Goal: Information Seeking & Learning: Learn about a topic

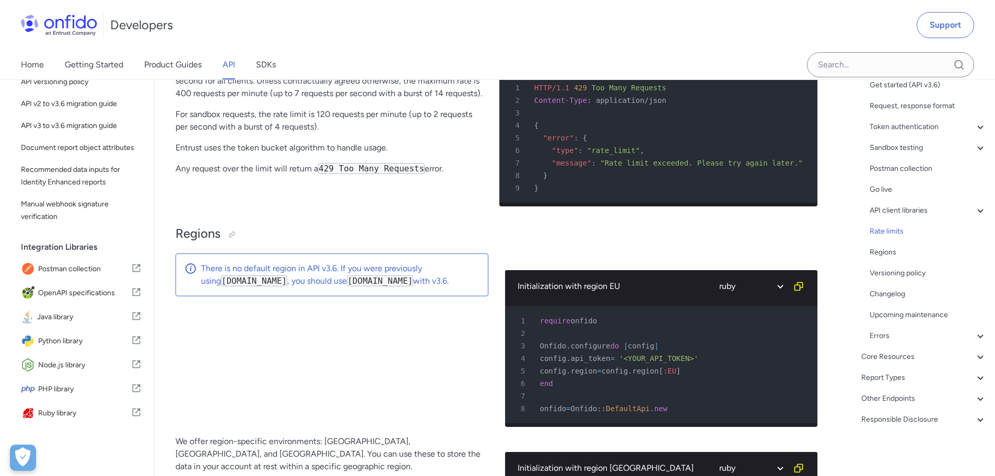
scroll to position [101, 0]
click at [974, 334] on icon at bounding box center [980, 336] width 13 height 13
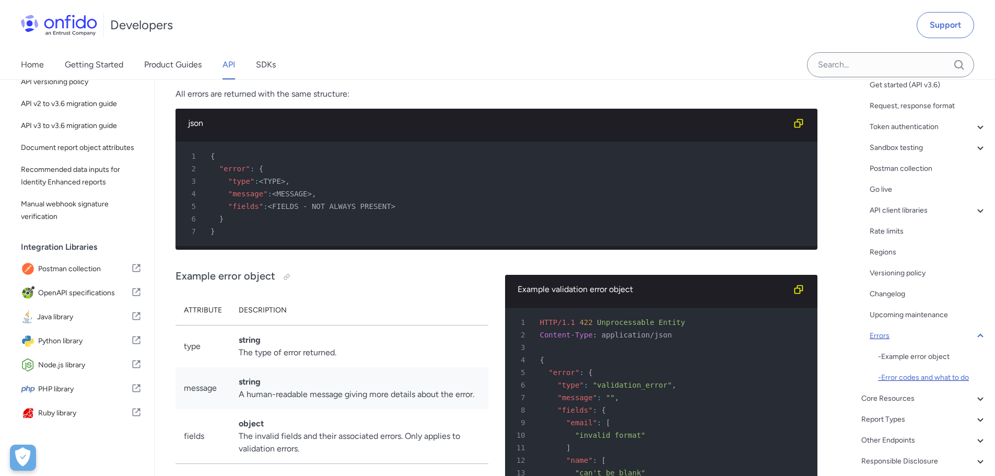
click at [931, 375] on div "- Error codes and what to do" at bounding box center [932, 377] width 109 height 13
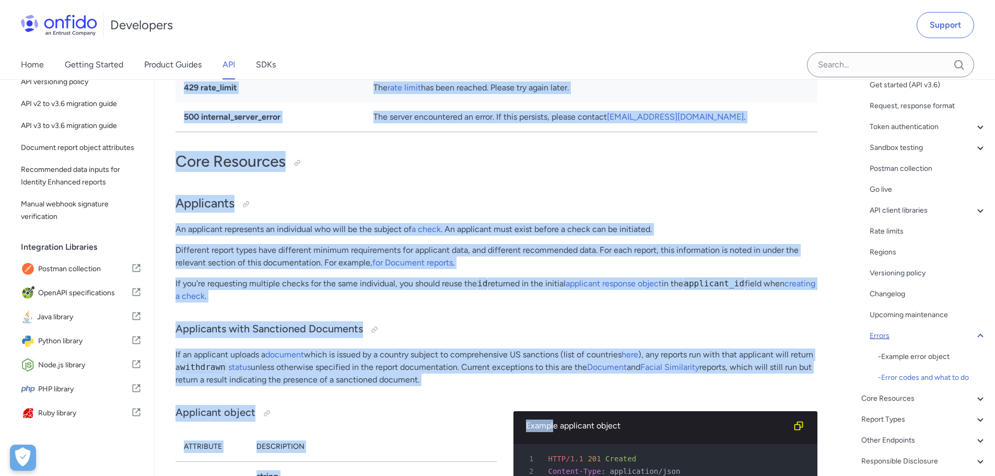
scroll to position [10233, 0]
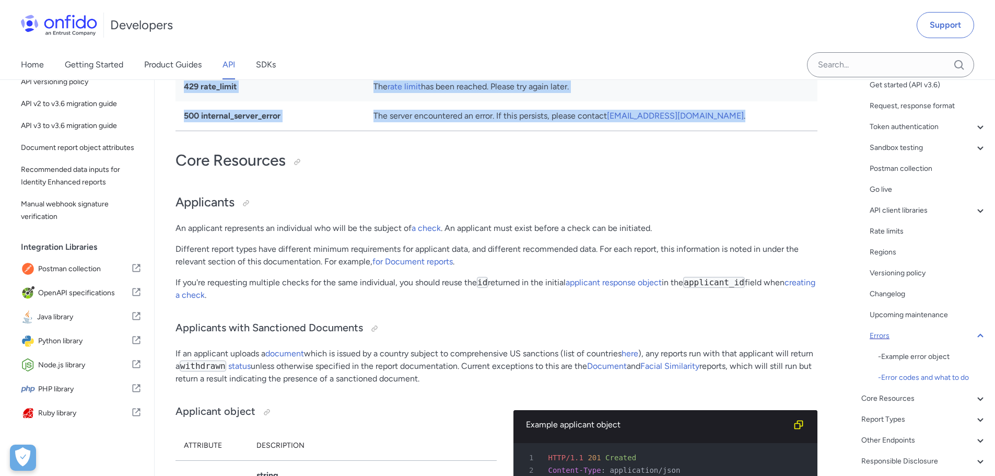
drag, startPoint x: 177, startPoint y: 276, endPoint x: 759, endPoint y: 180, distance: 590.6
copy div "Error codes and what to do Status Action 400 bad_request Make sure your request…"
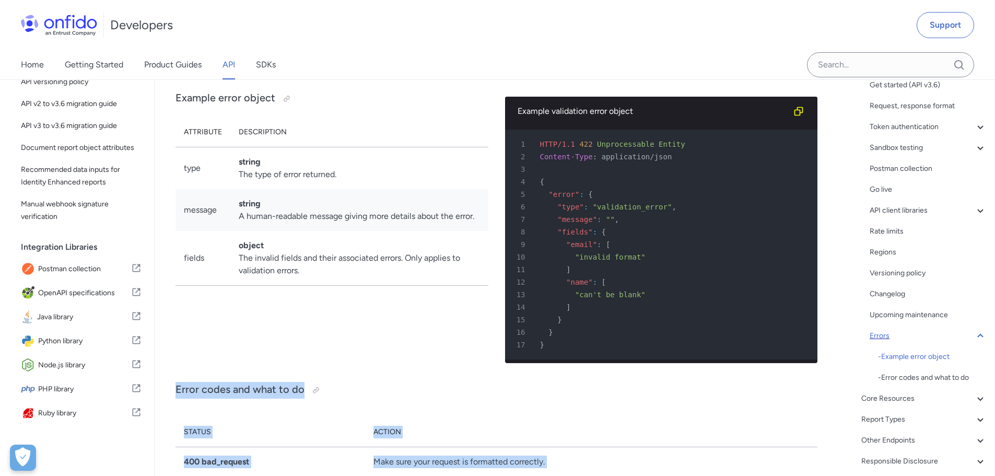
scroll to position [8875, 0]
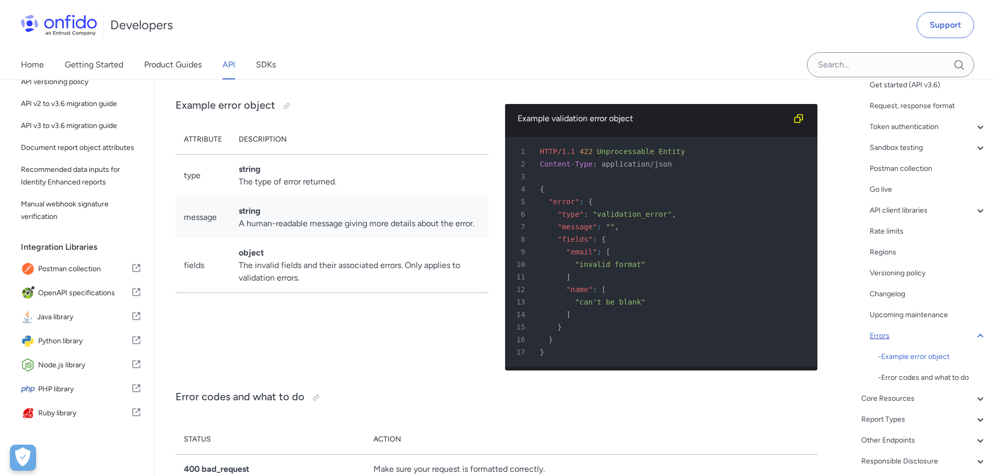
click at [277, 379] on div "Example error object Attribute Description type string The type of error return…" at bounding box center [331, 232] width 313 height 291
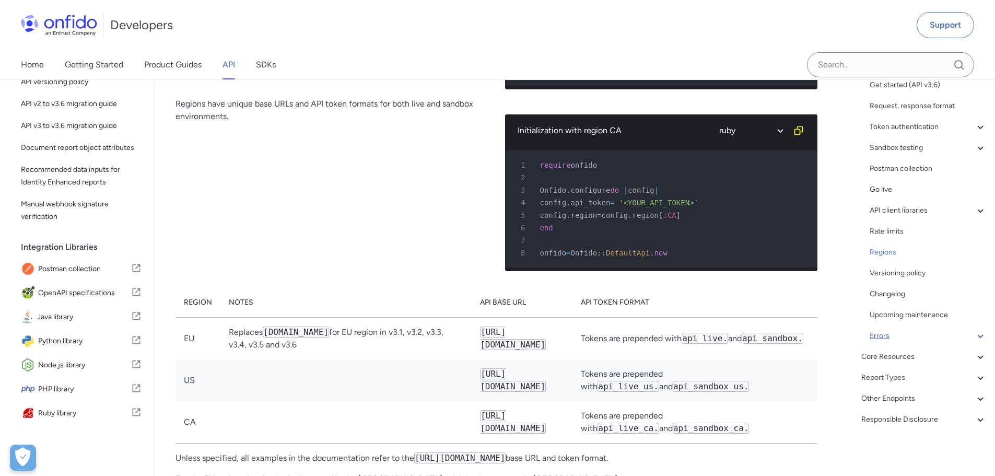
scroll to position [7987, 0]
click at [51, 142] on span "Document report object attributes" at bounding box center [81, 148] width 121 height 13
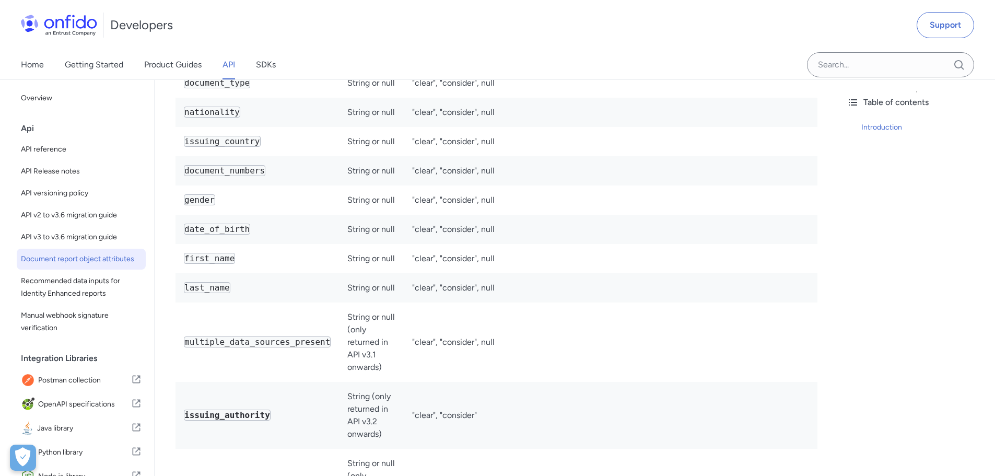
scroll to position [3200, 0]
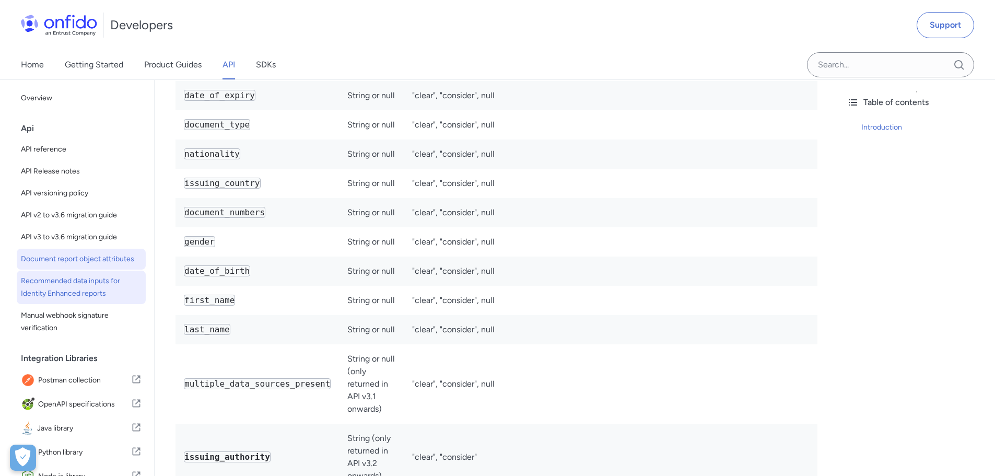
click at [51, 300] on span "Recommended data inputs for Identity Enhanced reports" at bounding box center [81, 287] width 121 height 25
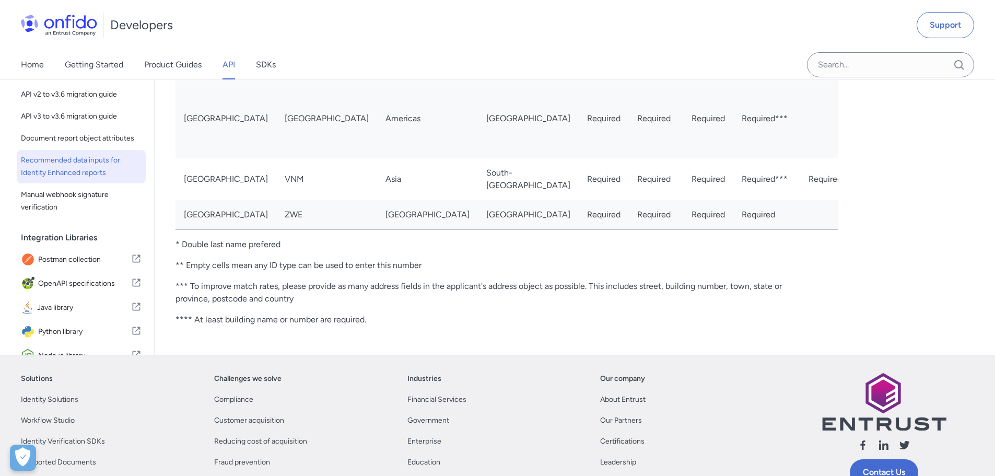
scroll to position [3969, 0]
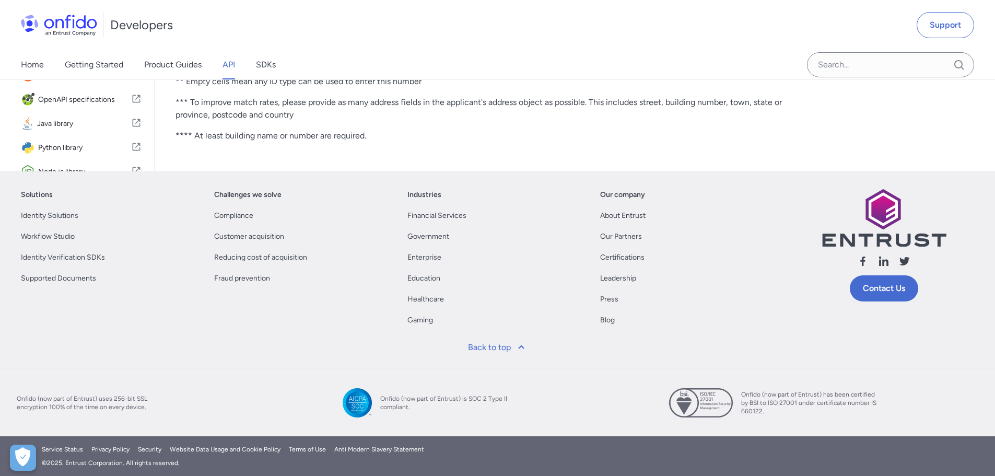
select select "http"
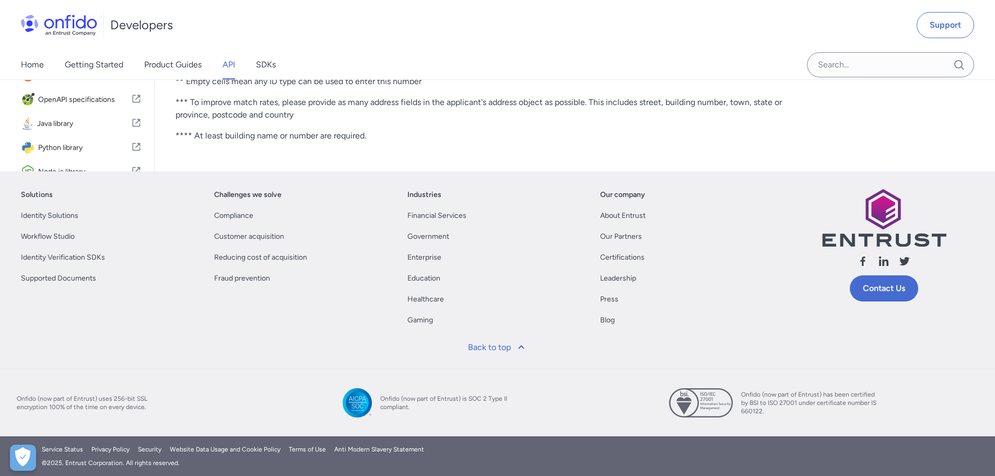
select select "http"
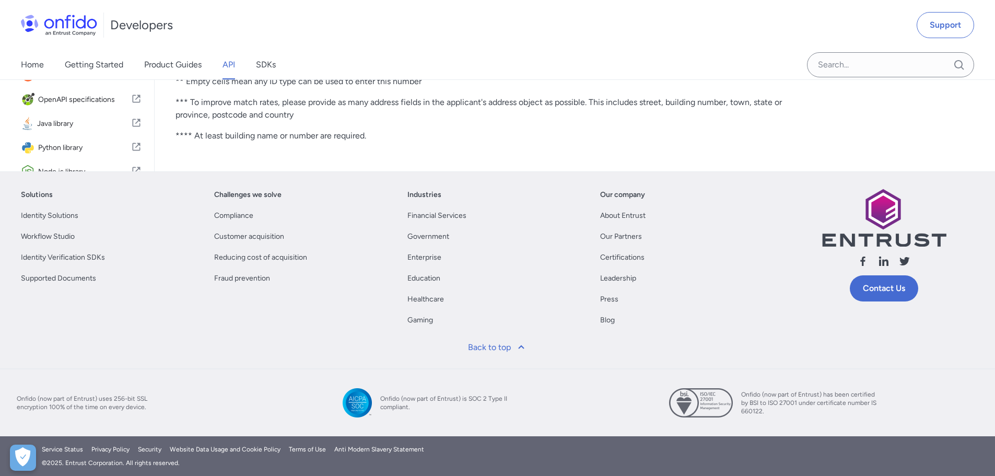
select select "http"
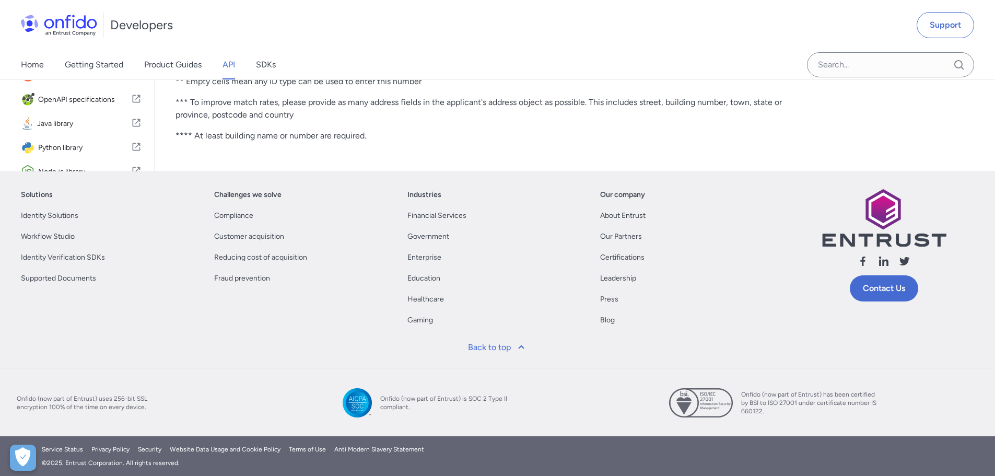
select select "http"
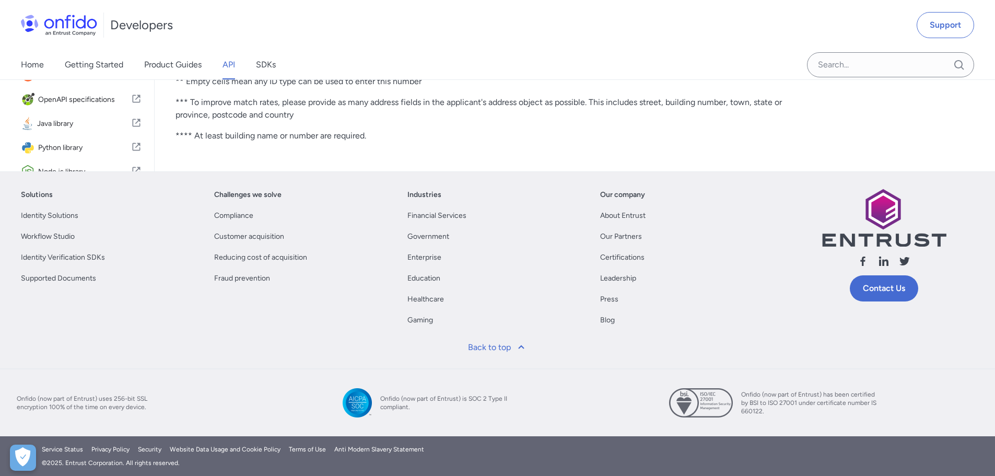
select select "http"
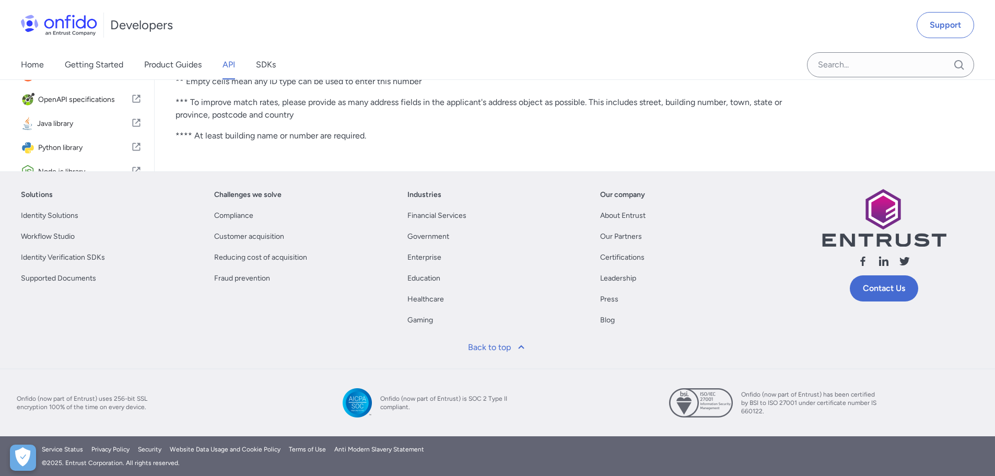
select select "http"
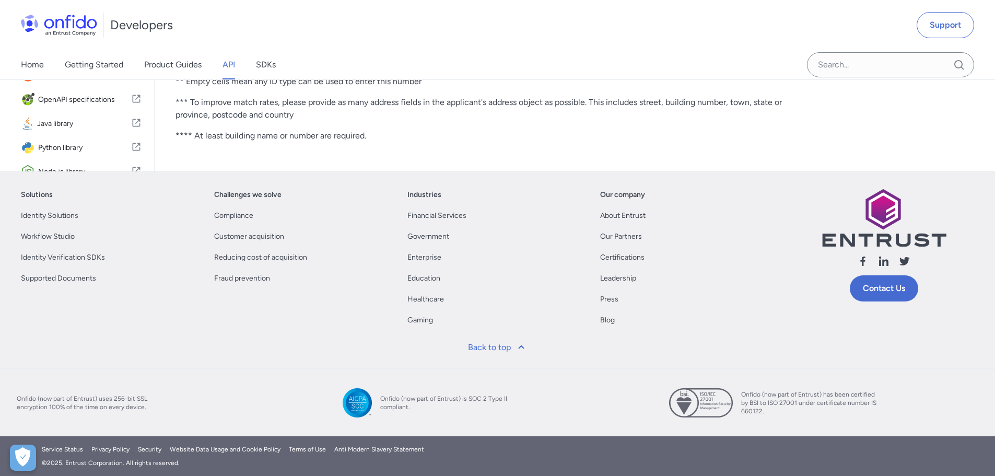
select select "http"
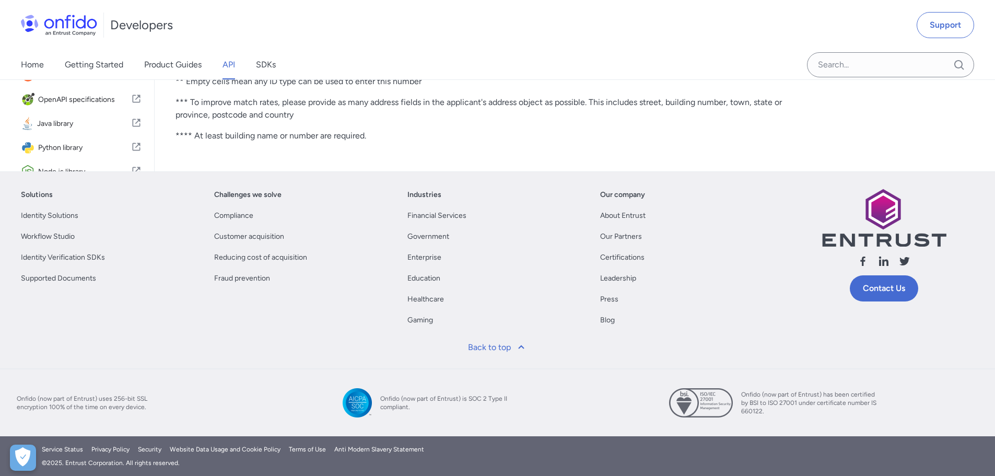
select select "http"
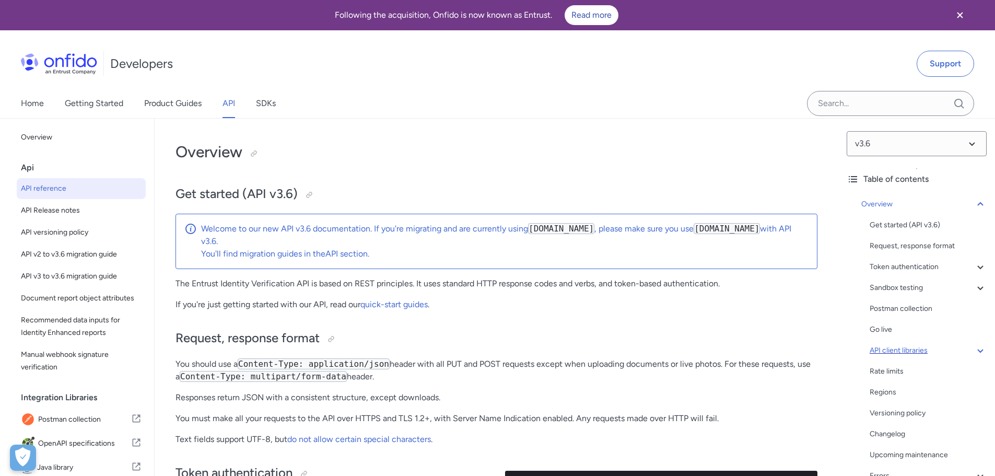
click at [977, 349] on icon at bounding box center [980, 351] width 6 height 4
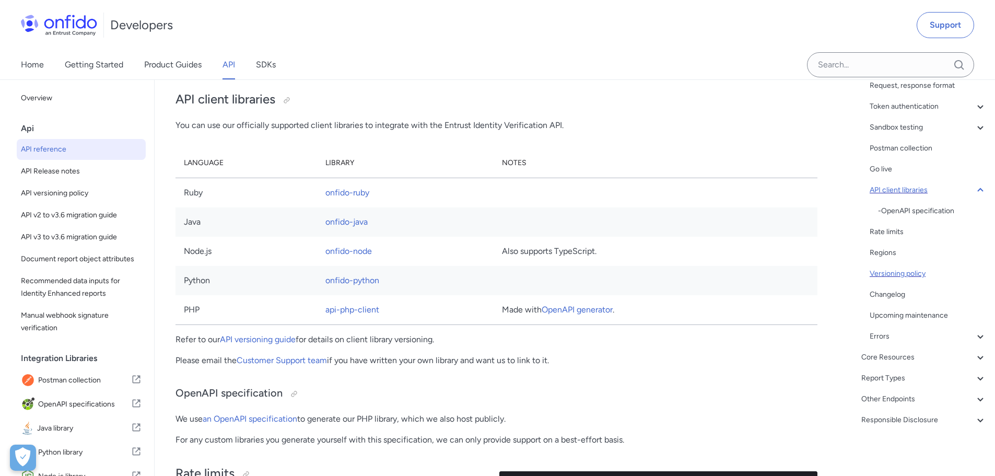
scroll to position [122, 0]
click at [974, 360] on icon at bounding box center [980, 356] width 13 height 13
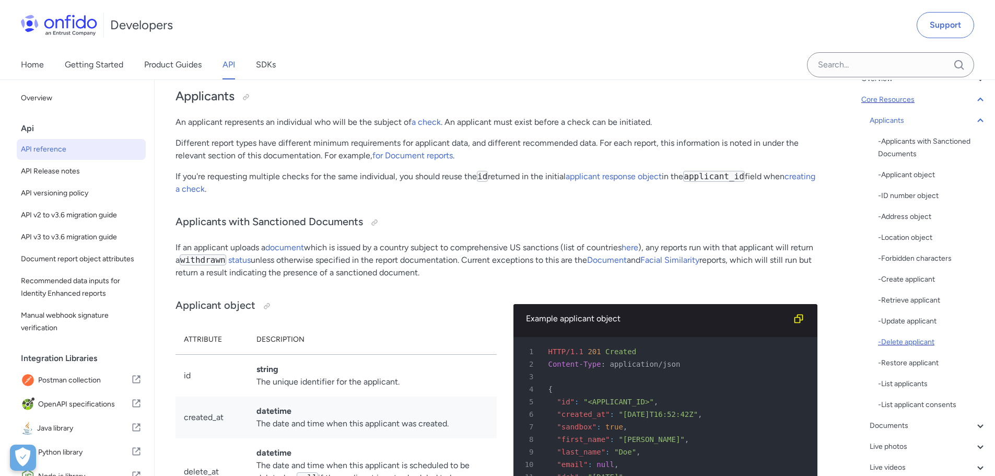
scroll to position [104, 0]
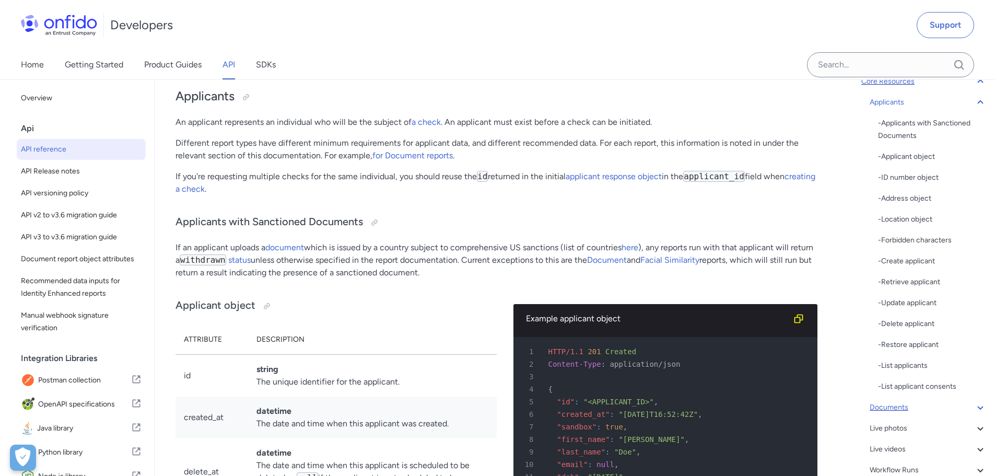
click at [974, 407] on icon at bounding box center [980, 407] width 13 height 13
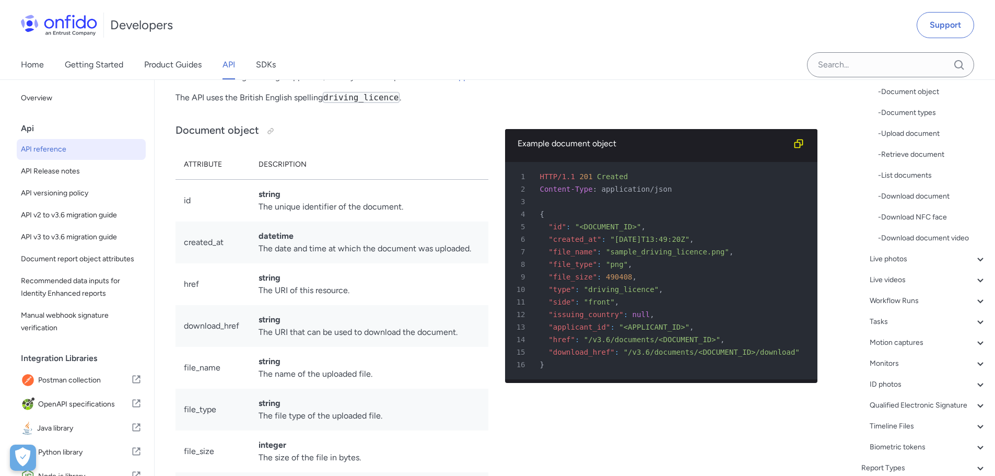
scroll to position [209, 0]
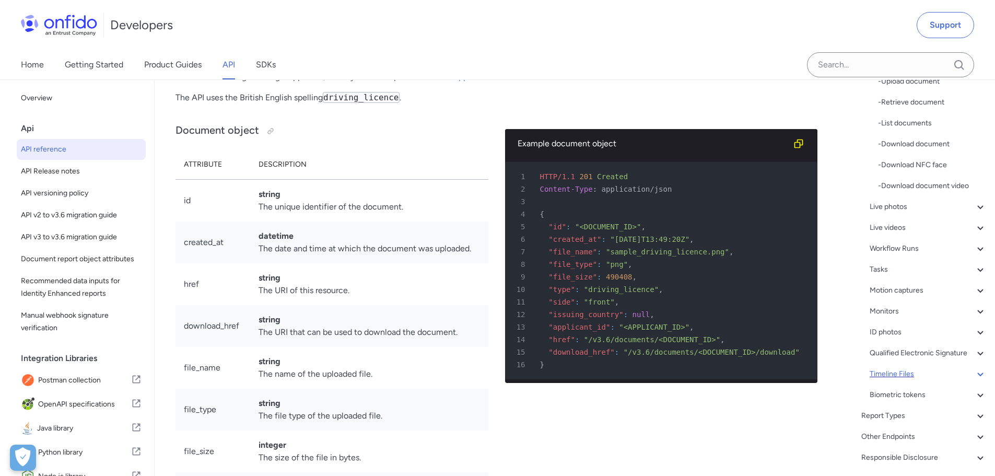
click at [974, 380] on icon at bounding box center [980, 374] width 13 height 13
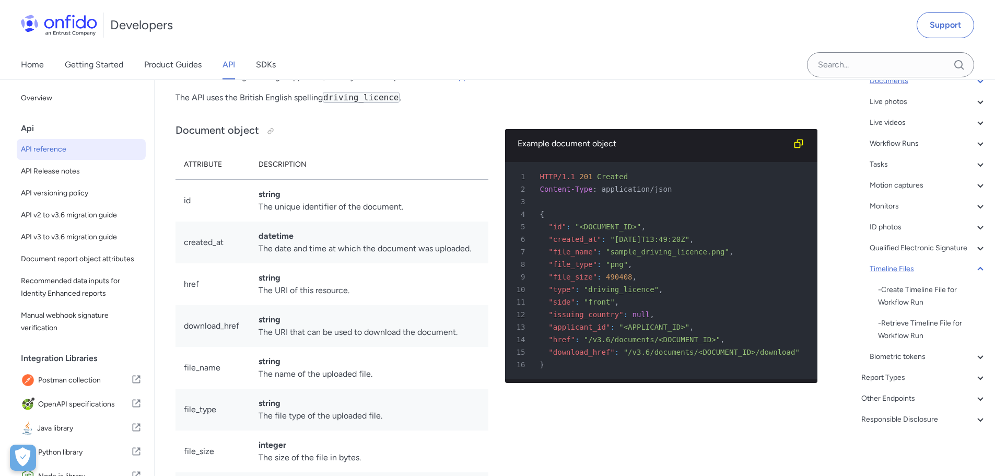
scroll to position [159, 0]
